Goal: Task Accomplishment & Management: Manage account settings

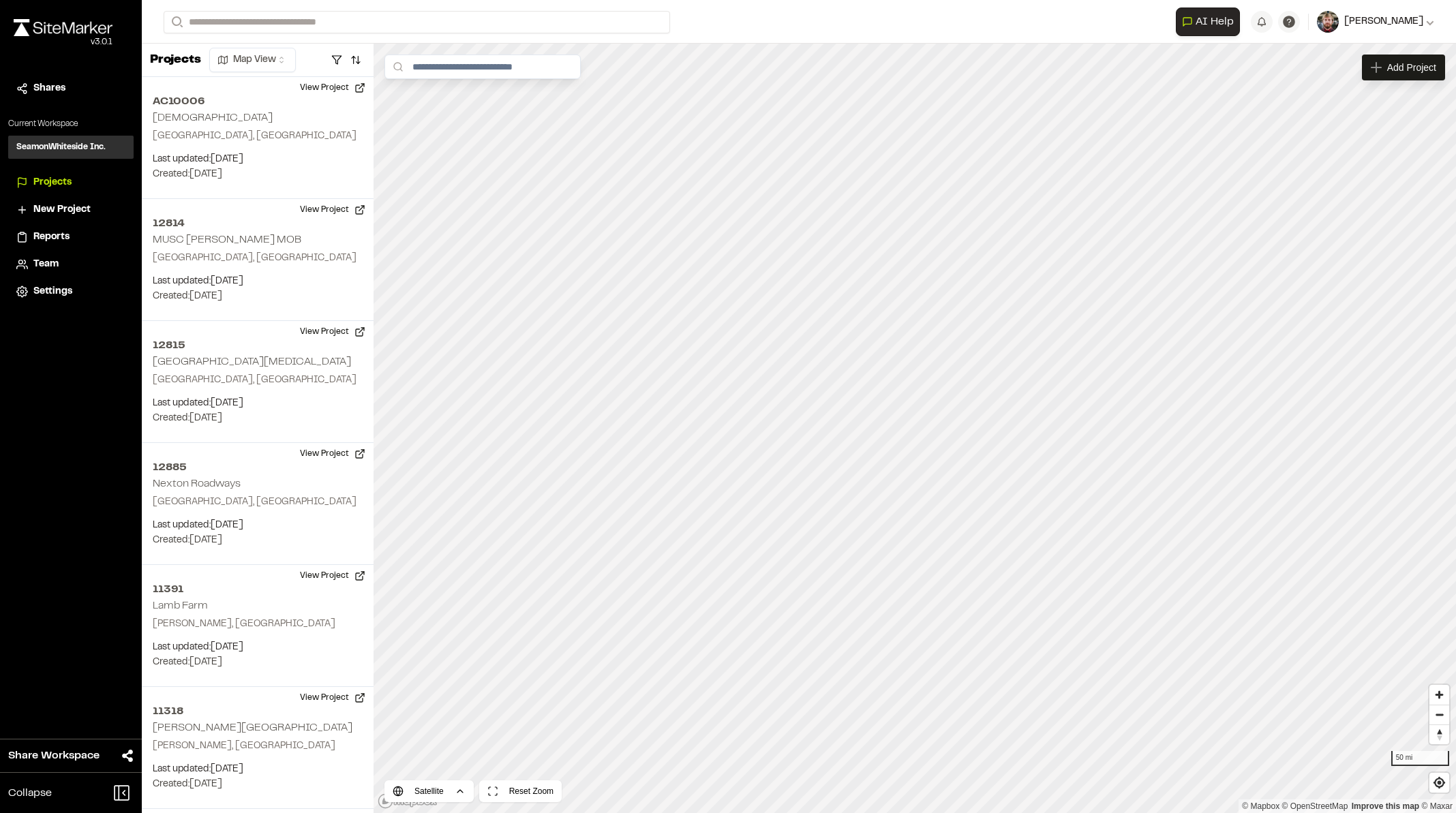
click at [1408, 20] on span "[PERSON_NAME]" at bounding box center [1383, 21] width 79 height 15
click at [82, 232] on div "Reports" at bounding box center [79, 237] width 92 height 15
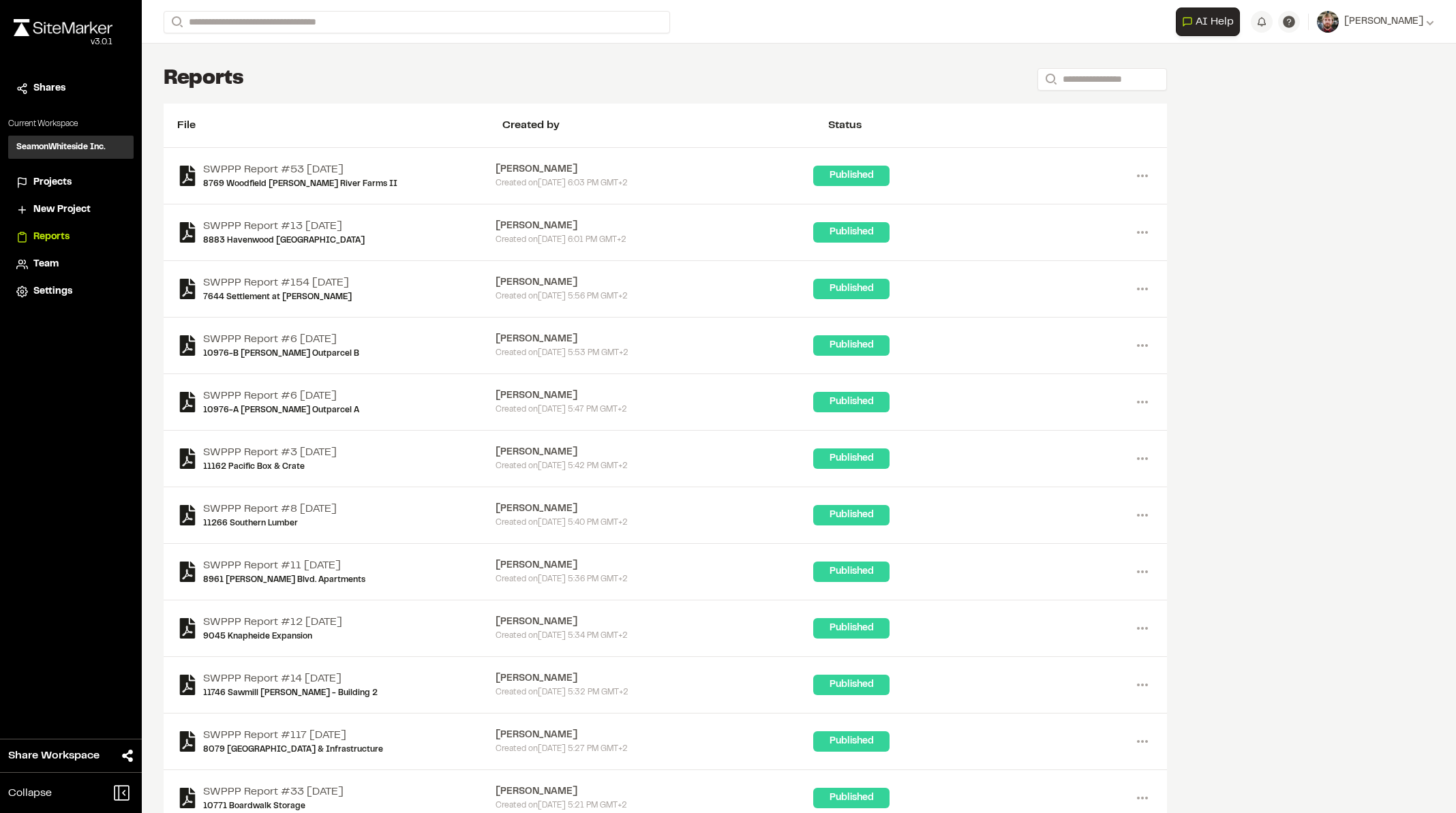
click at [57, 177] on span "Projects" at bounding box center [52, 182] width 38 height 15
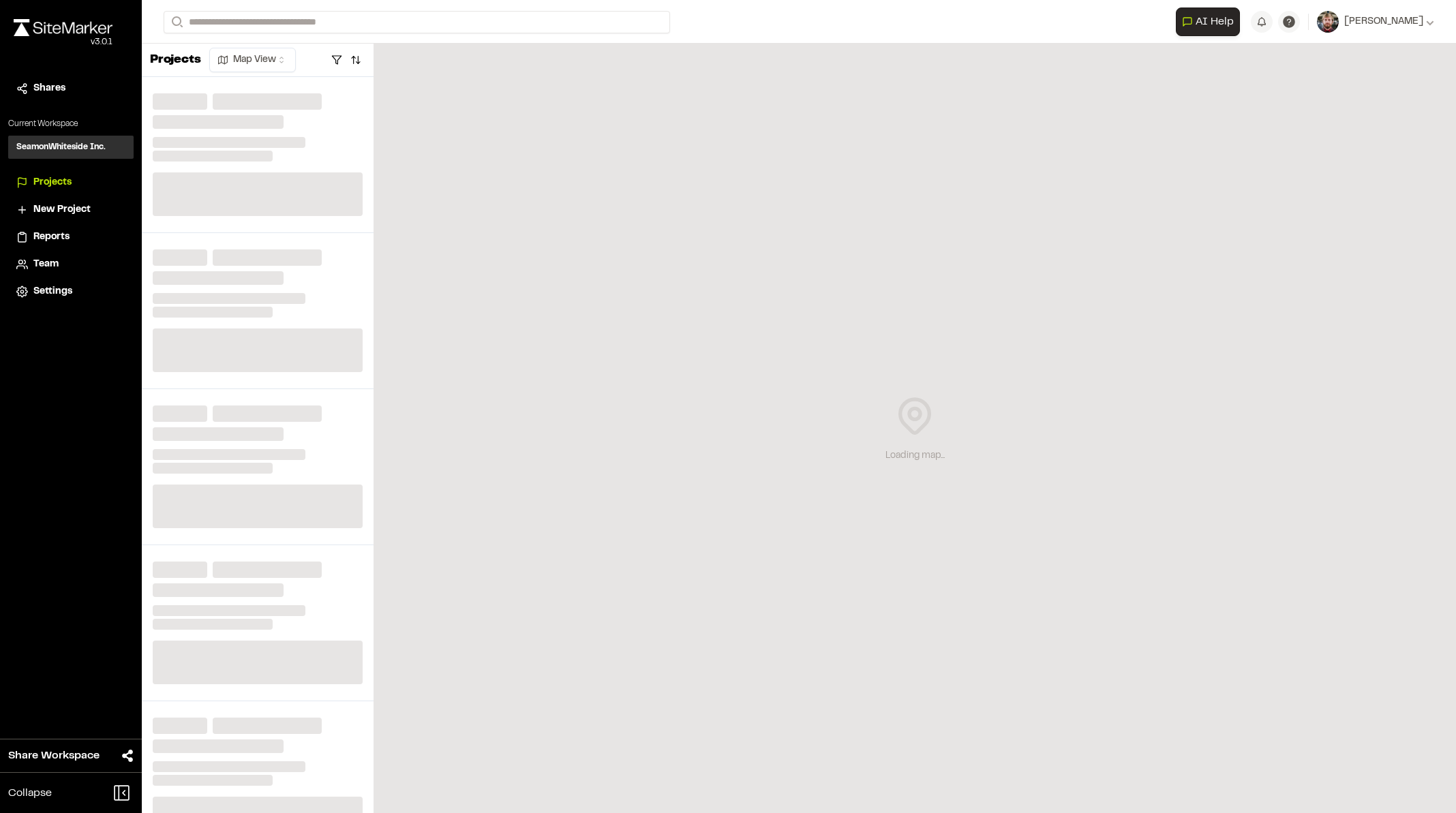
click at [97, 143] on h3 "SeamonWhiteside Inc." at bounding box center [60, 147] width 89 height 12
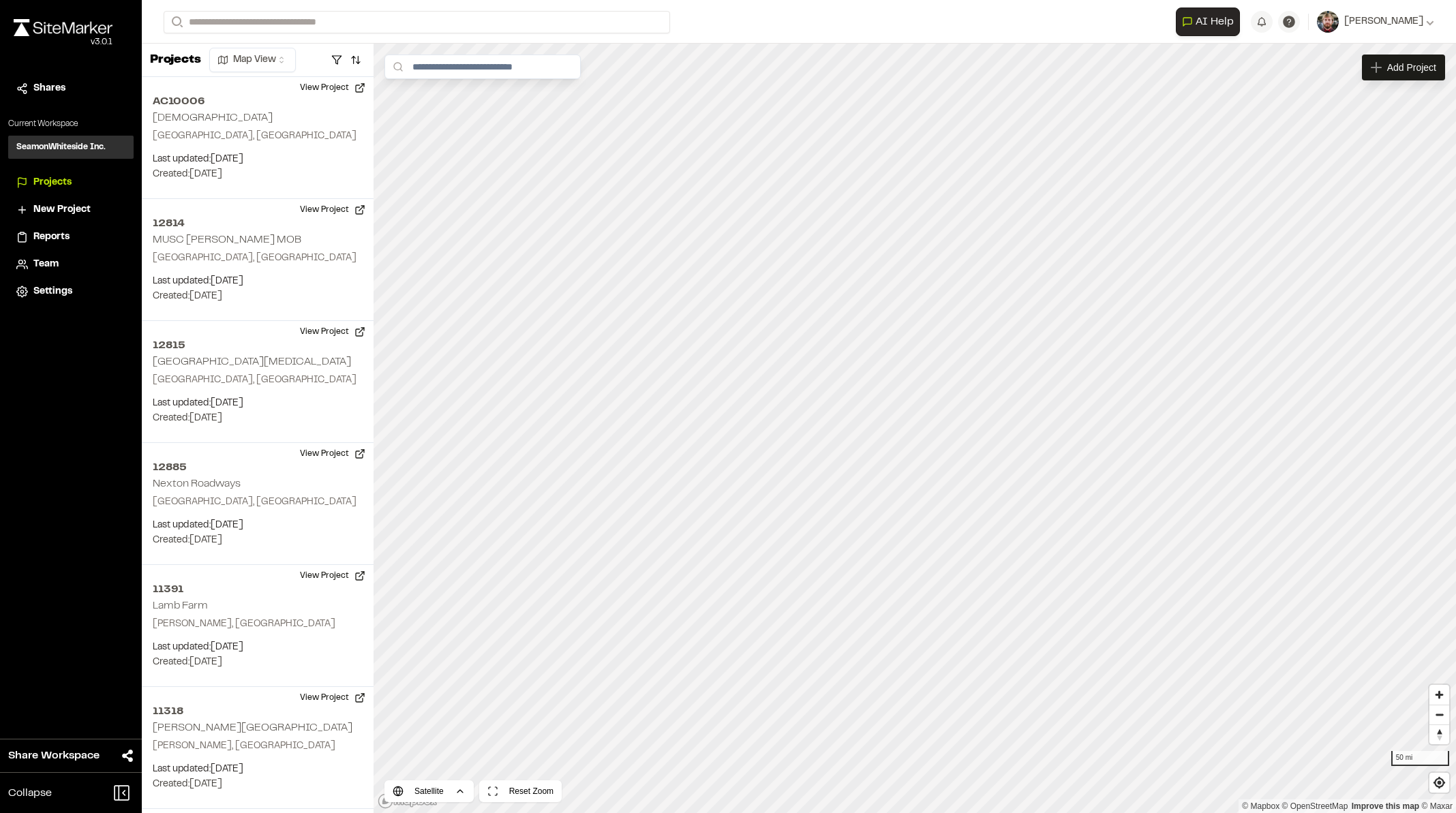
click at [105, 146] on h3 "SeamonWhiteside Inc." at bounding box center [60, 147] width 89 height 12
click at [88, 153] on div "SeamonWhiteside Inc. SI" at bounding box center [71, 147] width 126 height 23
click at [52, 145] on h3 "SeamonWhiteside Inc." at bounding box center [60, 147] width 89 height 12
click at [14, 151] on div "SeamonWhiteside Inc. SI" at bounding box center [71, 147] width 126 height 23
click at [1400, 16] on span "[PERSON_NAME]" at bounding box center [1383, 21] width 79 height 15
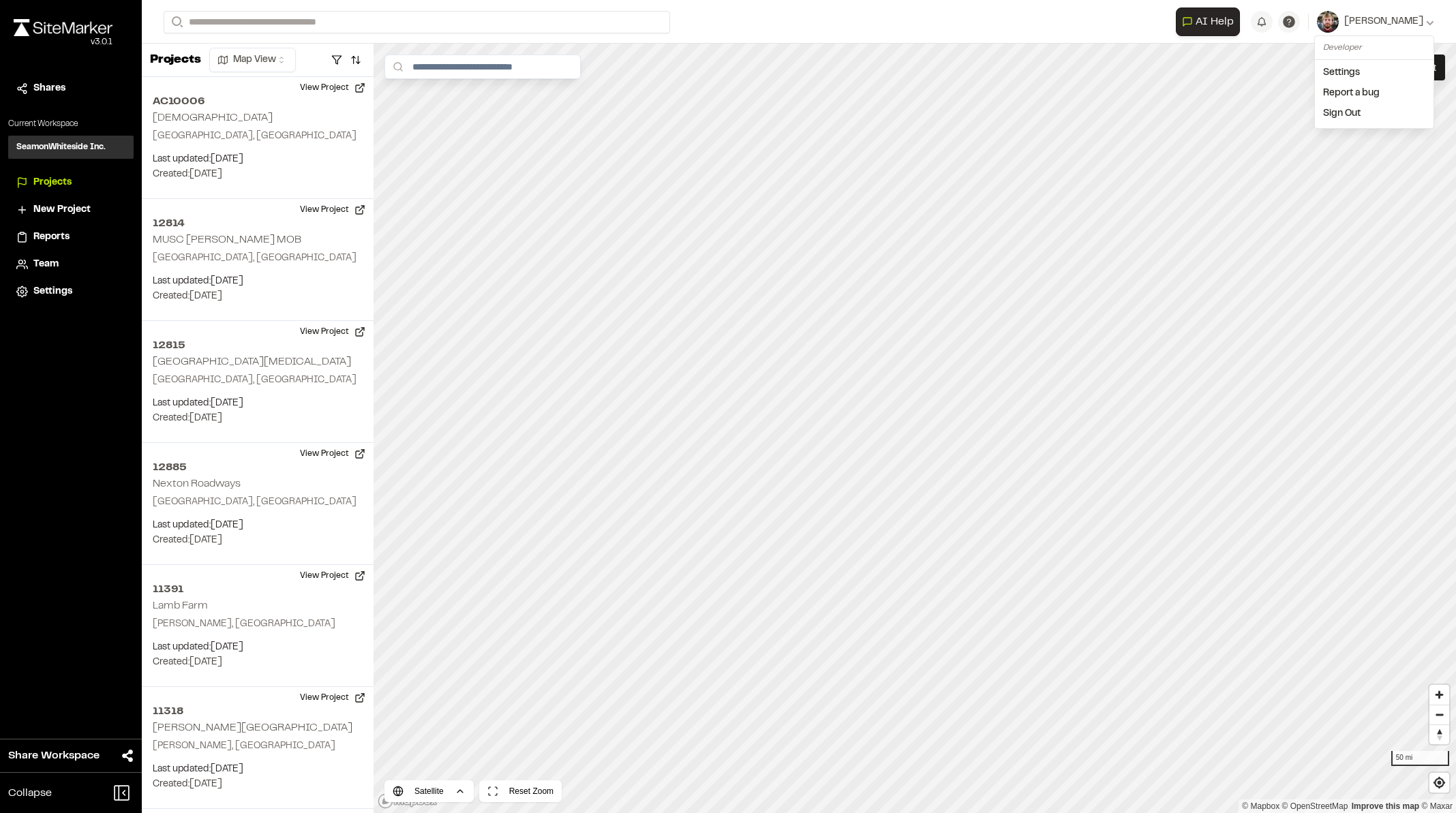
click at [1381, 78] on link "Settings" at bounding box center [1374, 73] width 119 height 20
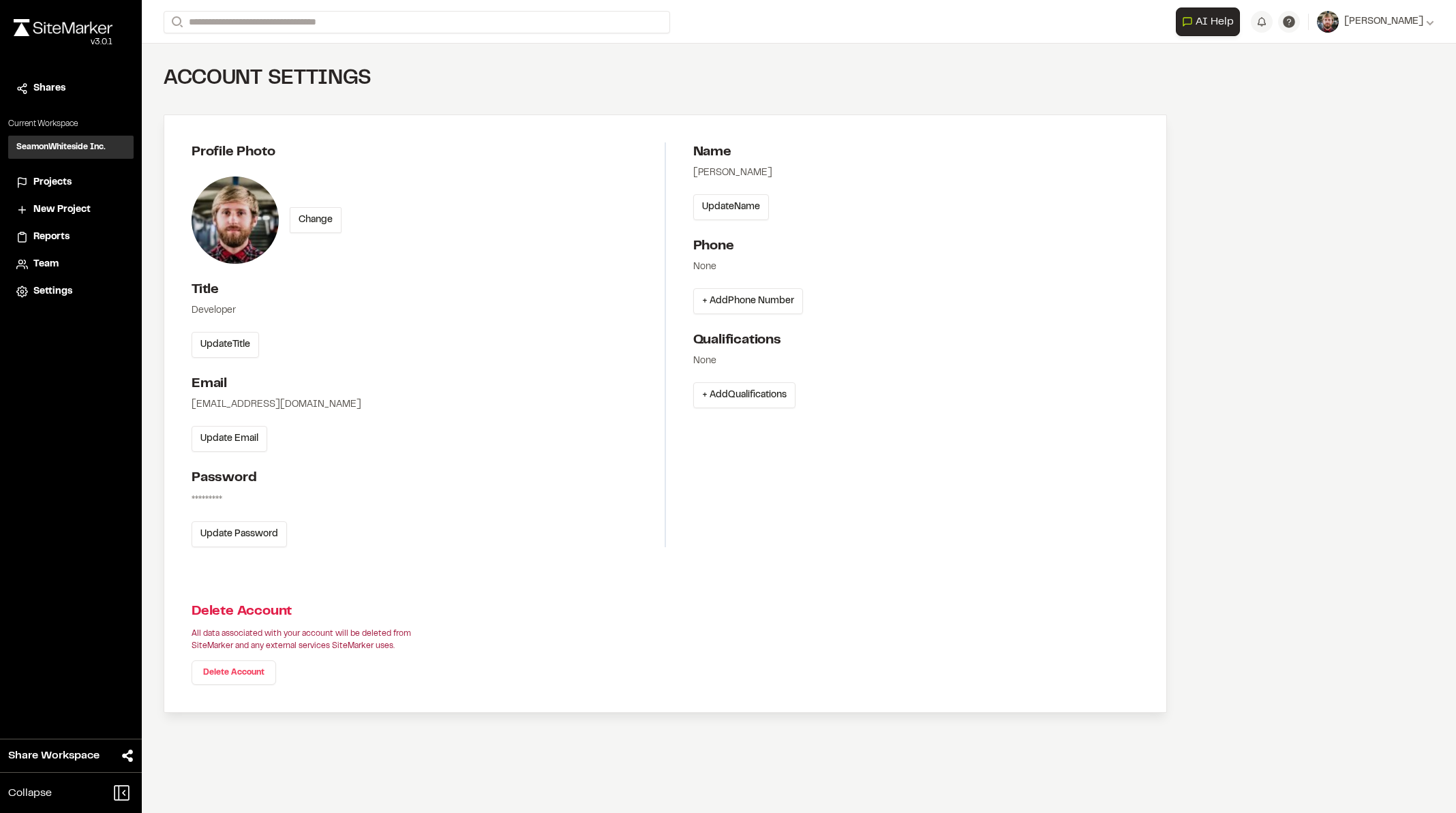
click at [40, 291] on span "Settings" at bounding box center [52, 291] width 39 height 15
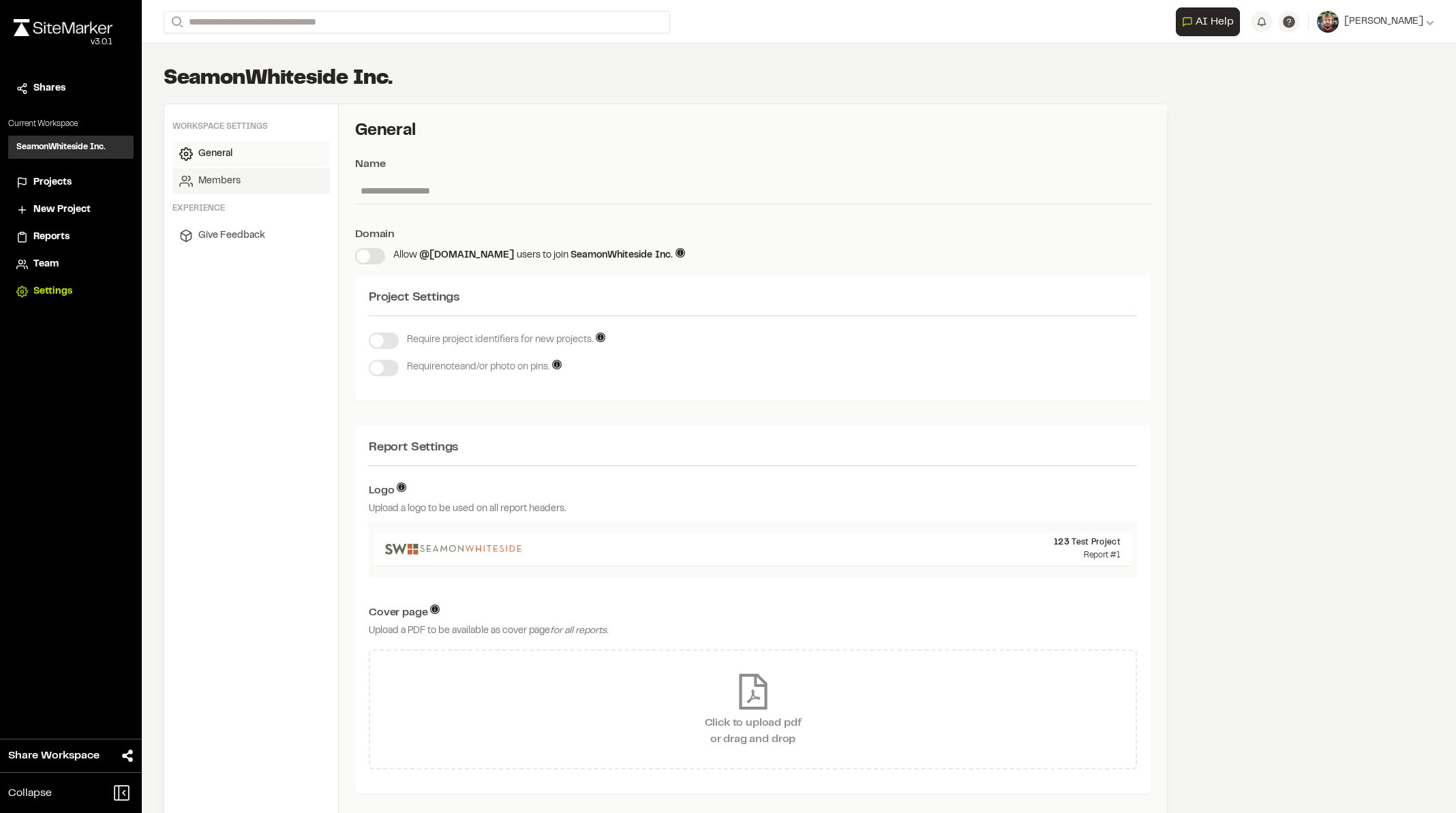
click at [246, 187] on link "Members" at bounding box center [252, 181] width 158 height 26
